Goal: Learn about a topic

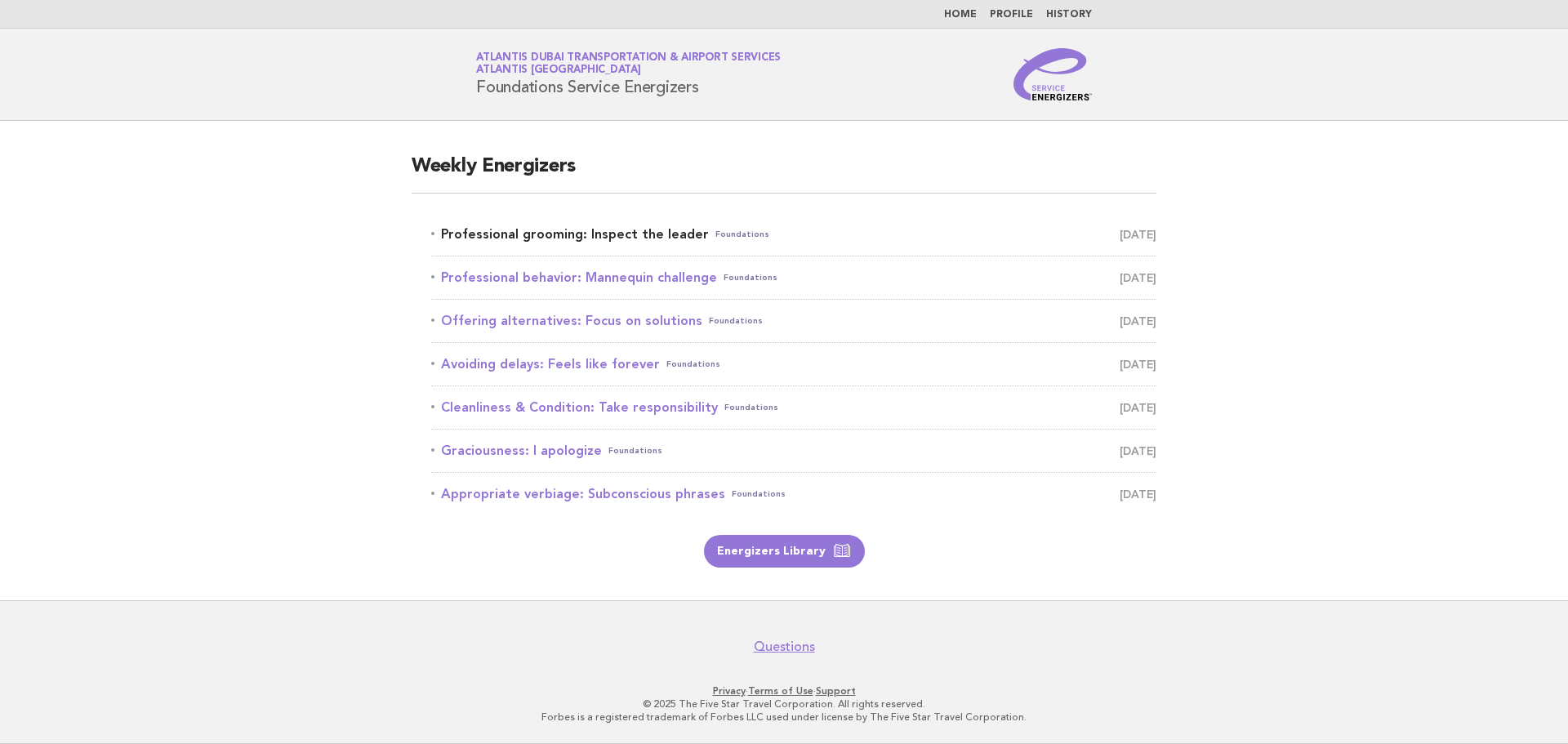
click at [623, 235] on link "Professional grooming: Inspect the leader Foundations [DATE]" at bounding box center [793, 233] width 725 height 22
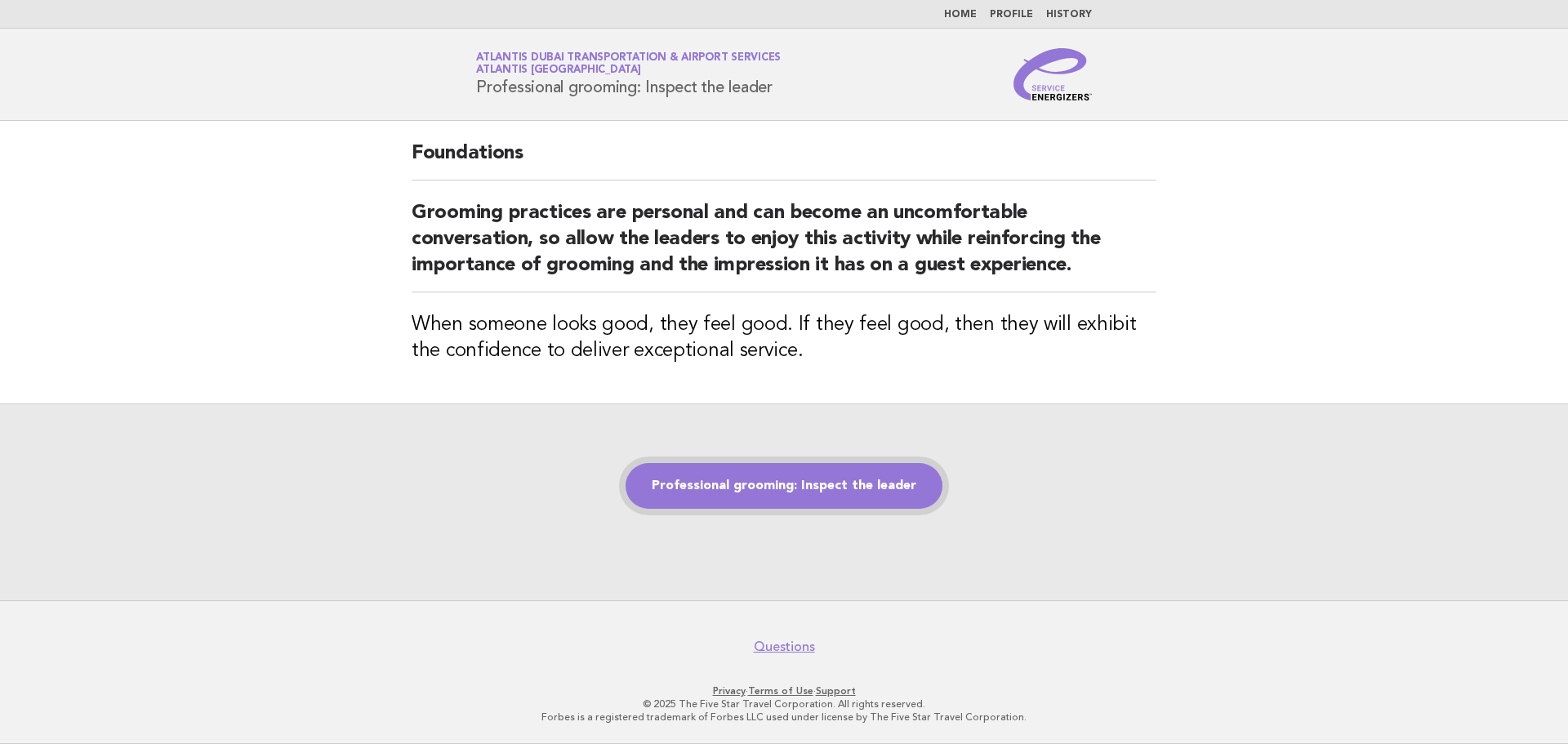
click at [828, 474] on link "Professional grooming: Inspect the leader" at bounding box center [784, 485] width 317 height 46
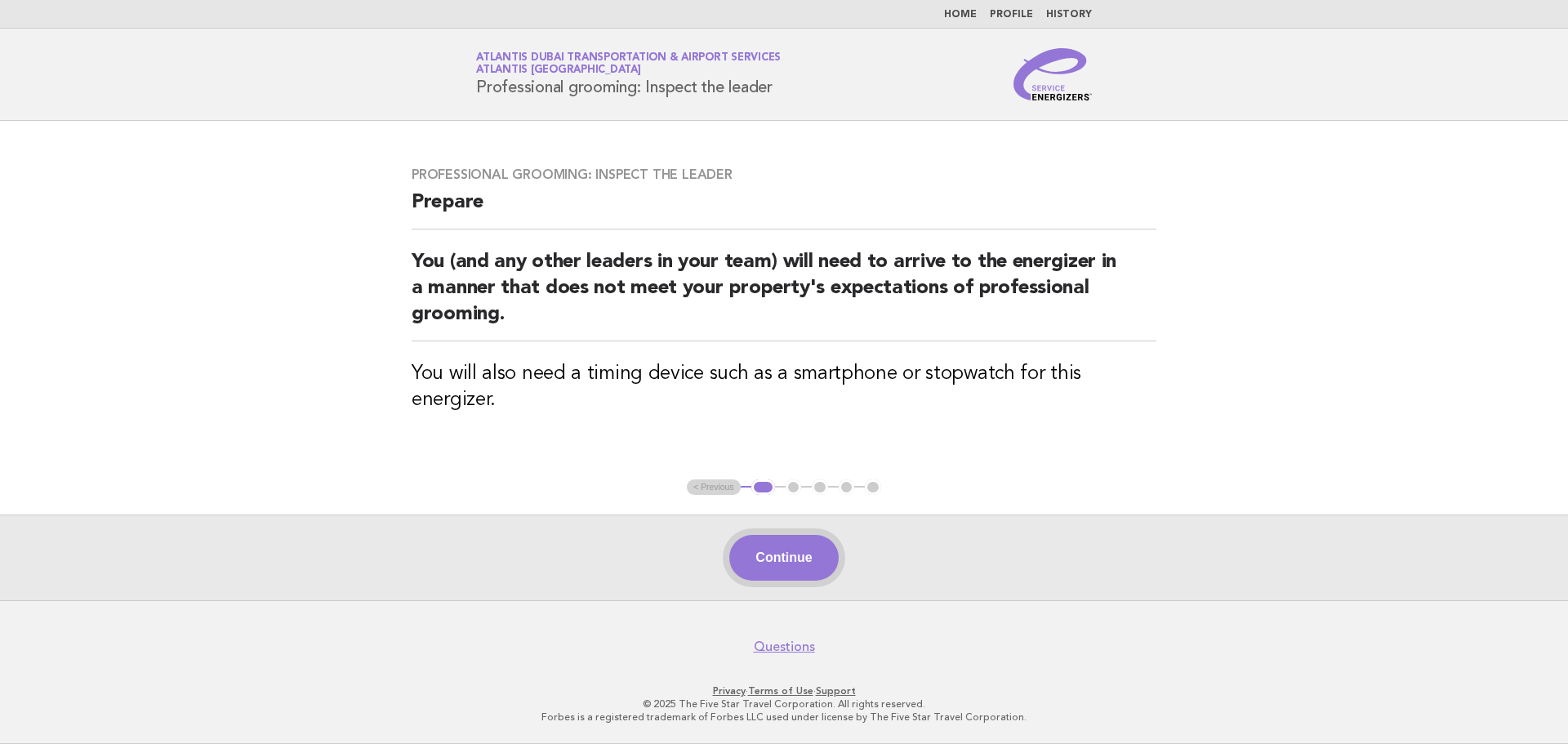
click at [781, 556] on button "Continue" at bounding box center [784, 558] width 108 height 46
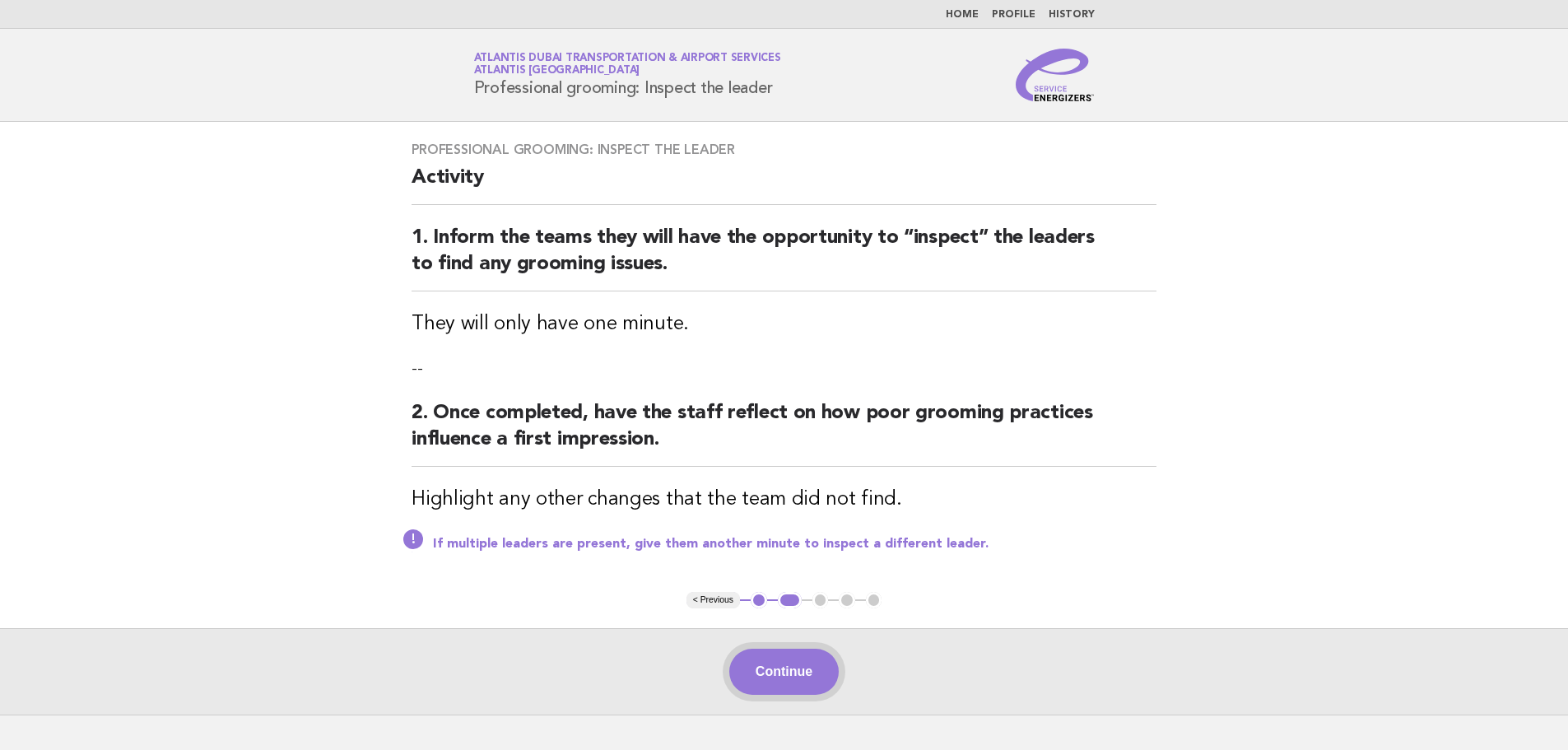
click at [797, 655] on button "Continue" at bounding box center [784, 671] width 109 height 46
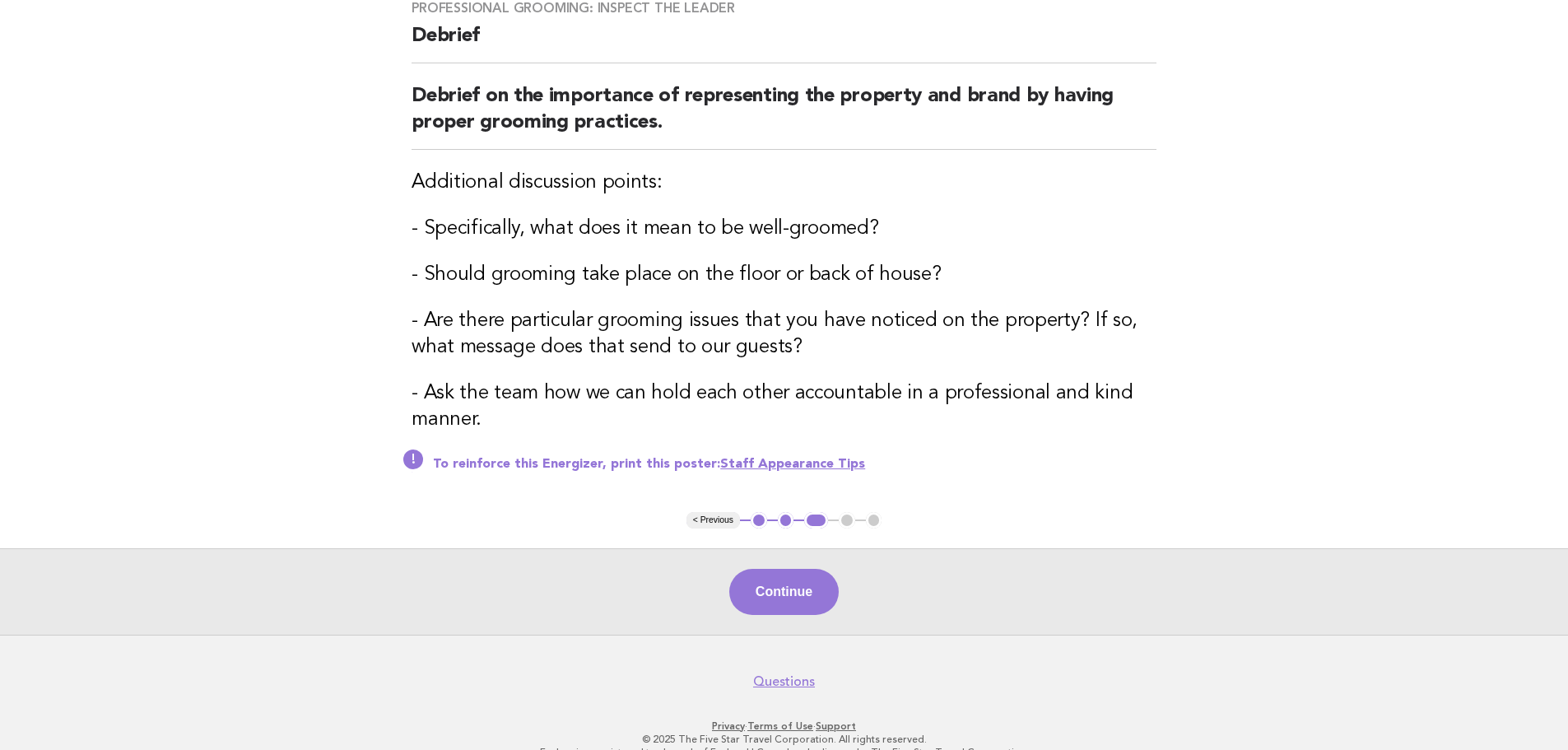
scroll to position [170, 0]
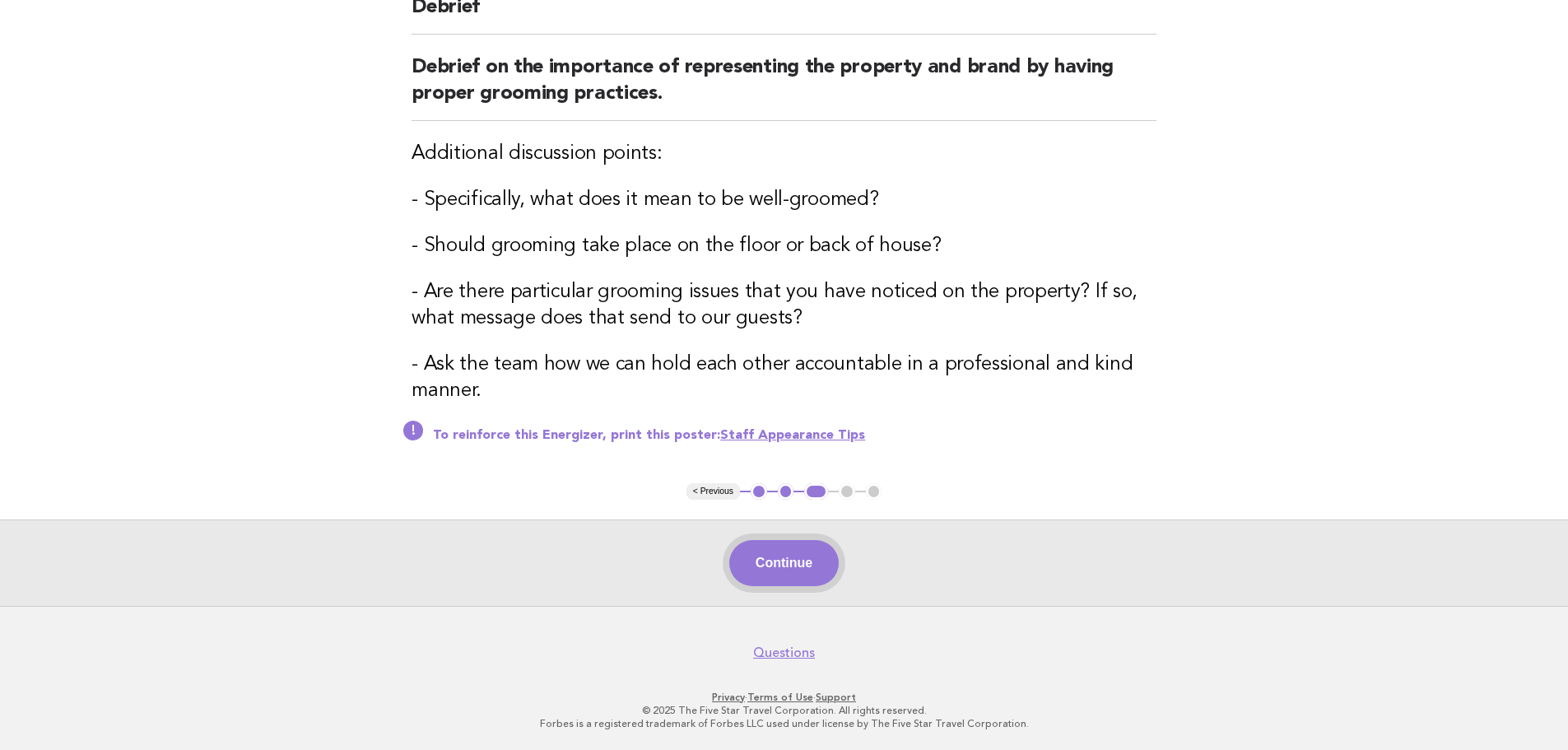
click at [761, 561] on button "Continue" at bounding box center [784, 562] width 109 height 46
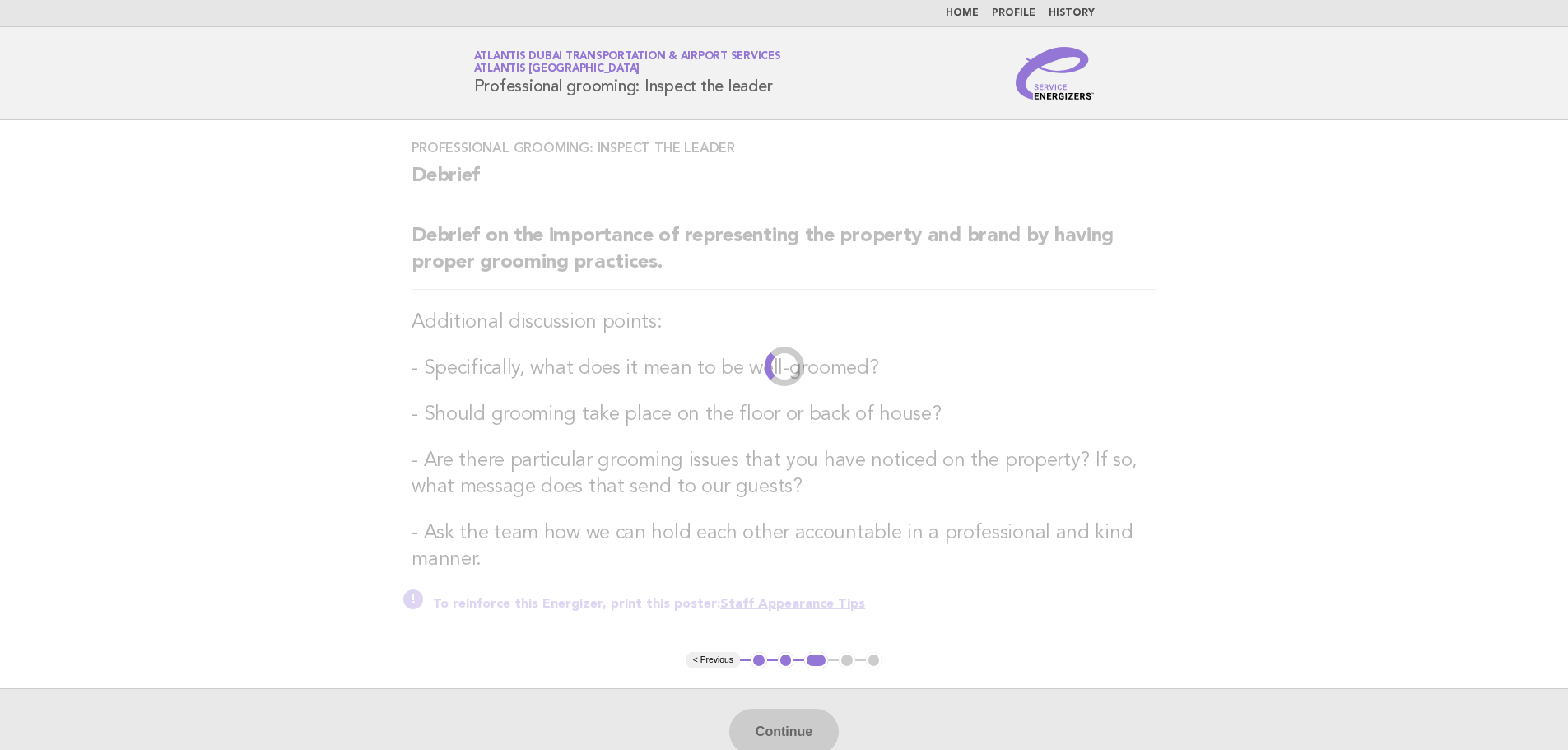
scroll to position [0, 0]
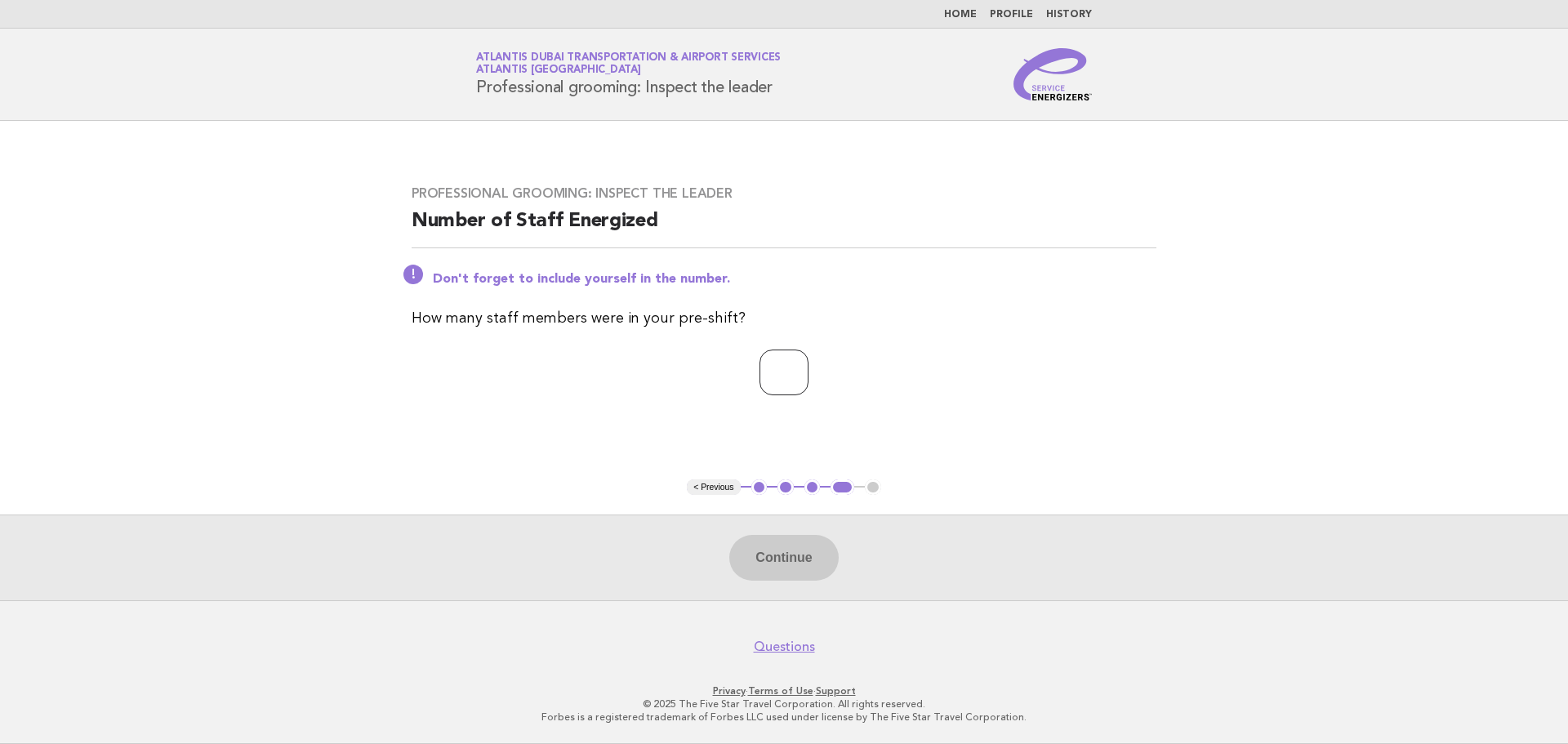
click at [768, 376] on input "number" at bounding box center [784, 372] width 49 height 46
type input "*"
click at [780, 540] on button "Continue" at bounding box center [784, 558] width 108 height 46
